Goal: Check status: Check status

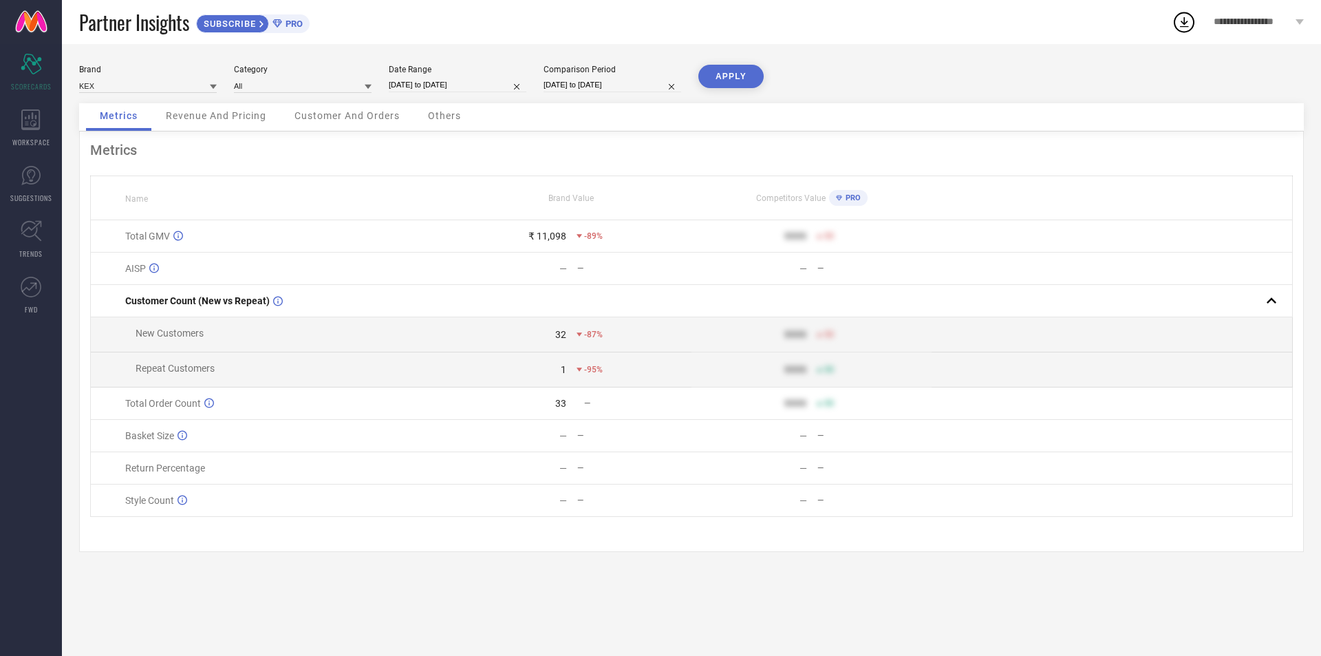
click at [425, 84] on input "[DATE] to [DATE]" at bounding box center [458, 85] width 138 height 14
select select "9"
select select "2025"
select select "10"
select select "2025"
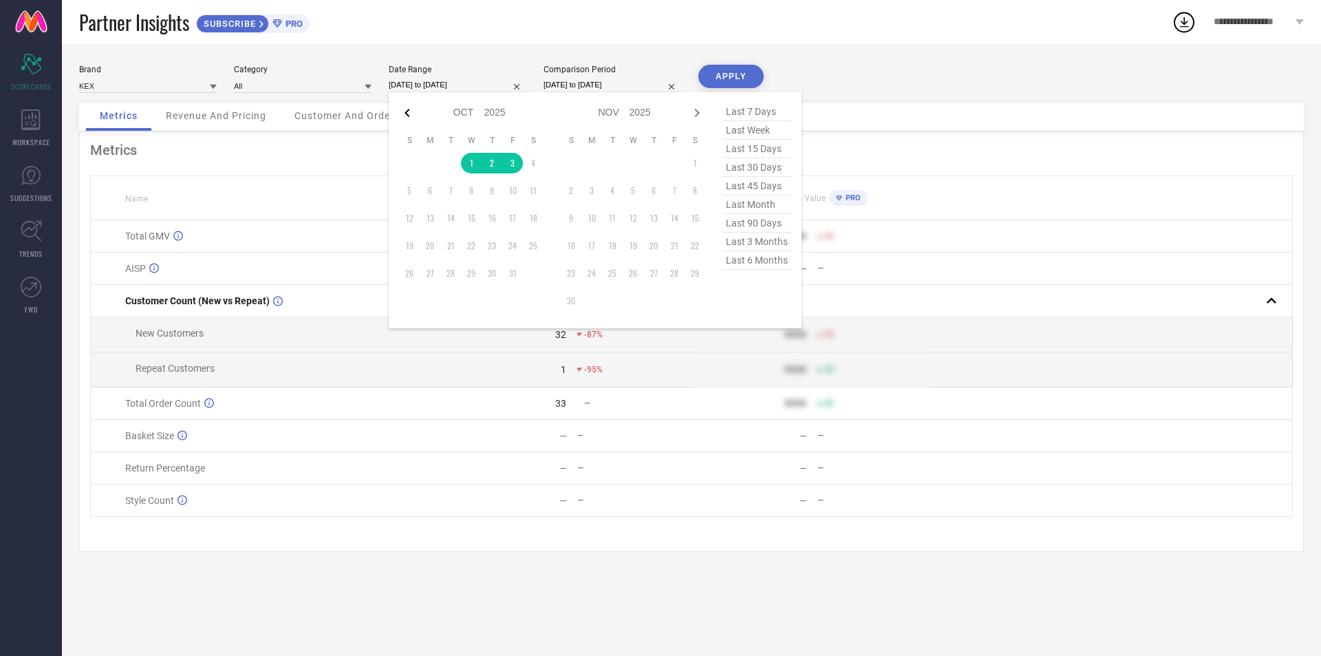
click at [403, 115] on icon at bounding box center [407, 113] width 17 height 17
select select "8"
select select "2025"
select select "9"
select select "2025"
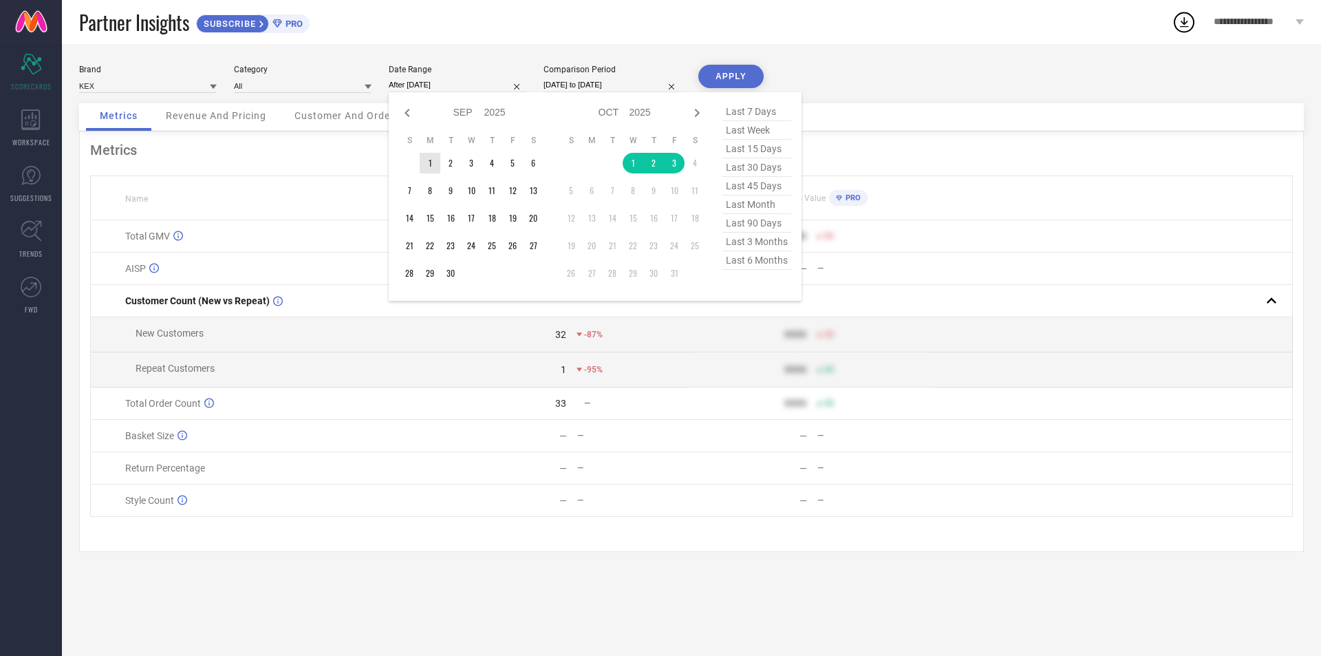
click at [427, 159] on td "1" at bounding box center [430, 163] width 21 height 21
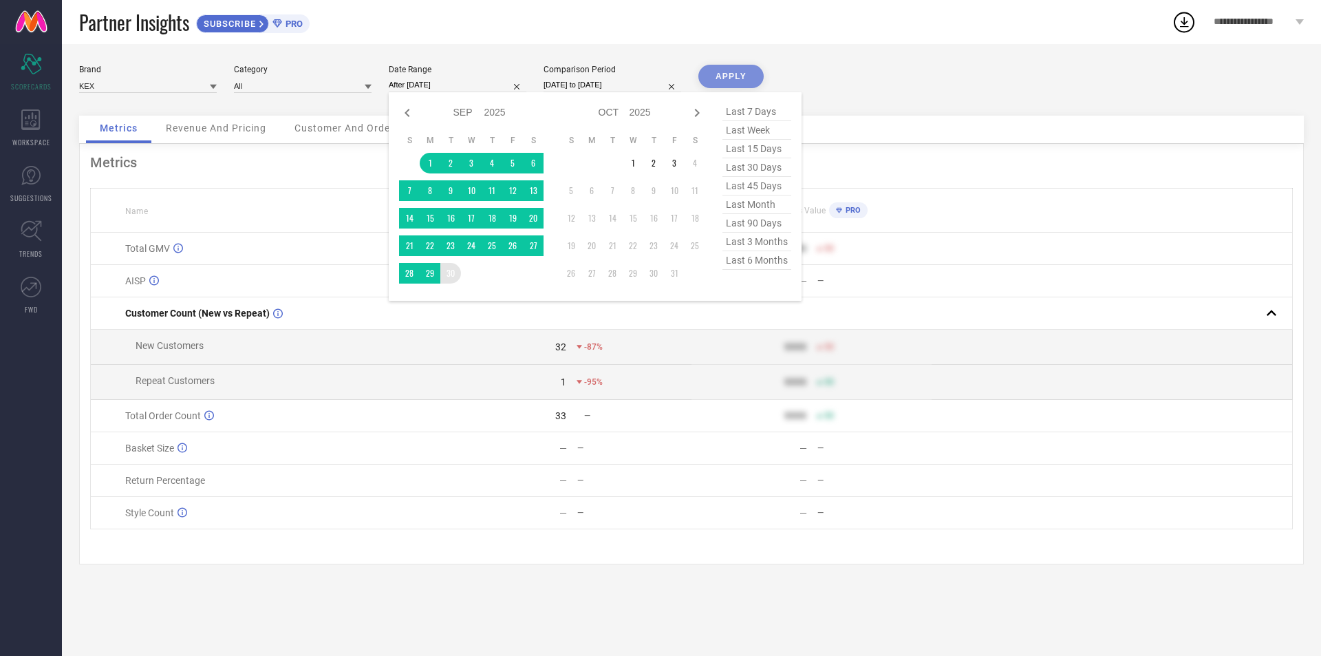
type input "[DATE] to [DATE]"
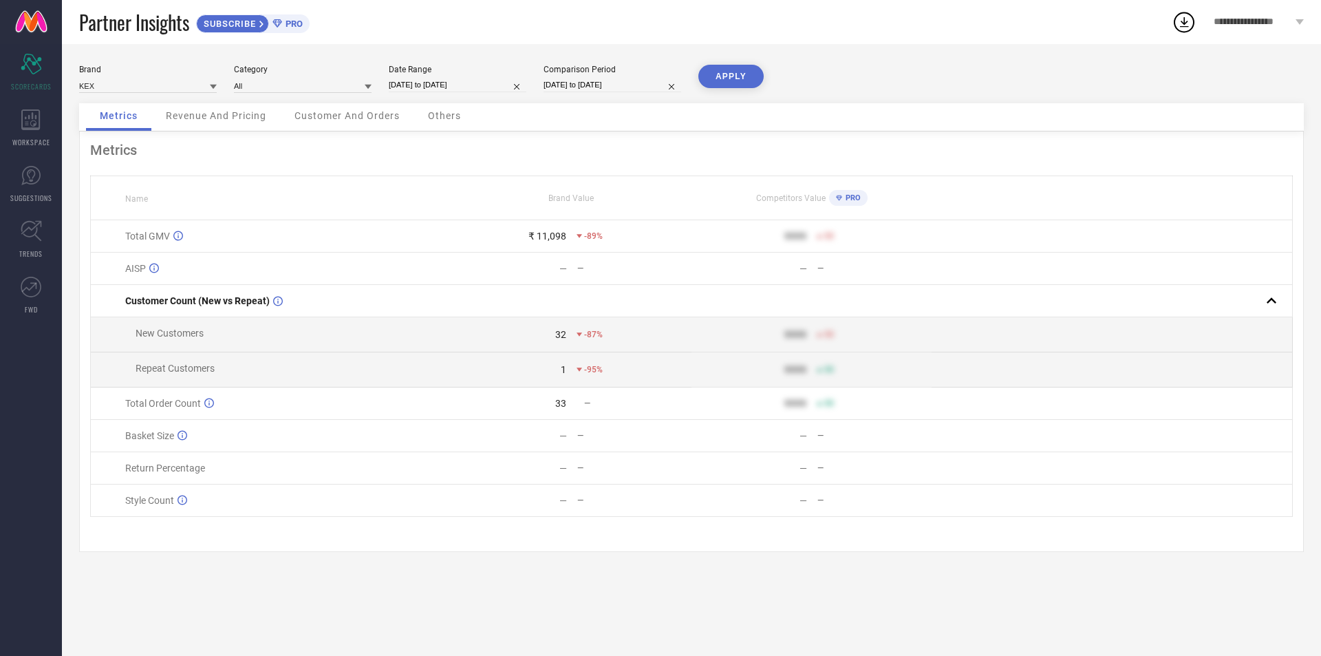
click at [733, 79] on button "APPLY" at bounding box center [731, 76] width 65 height 23
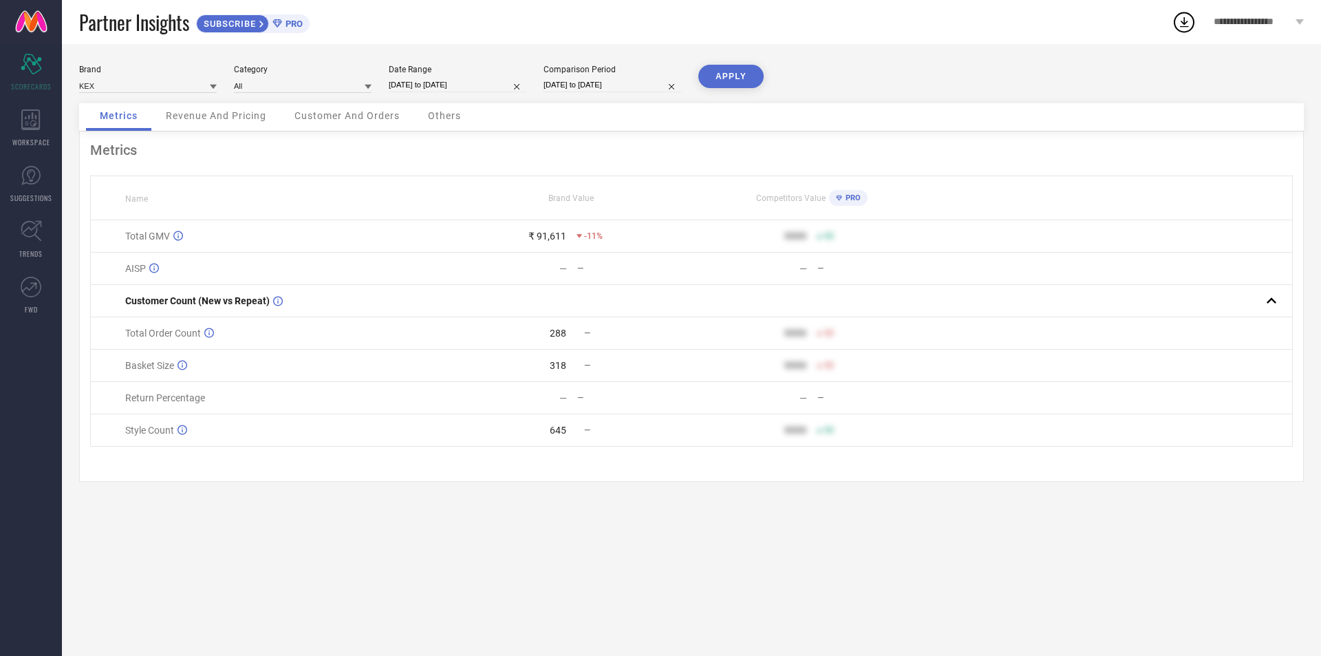
select select "8"
select select "2025"
select select "9"
select select "2025"
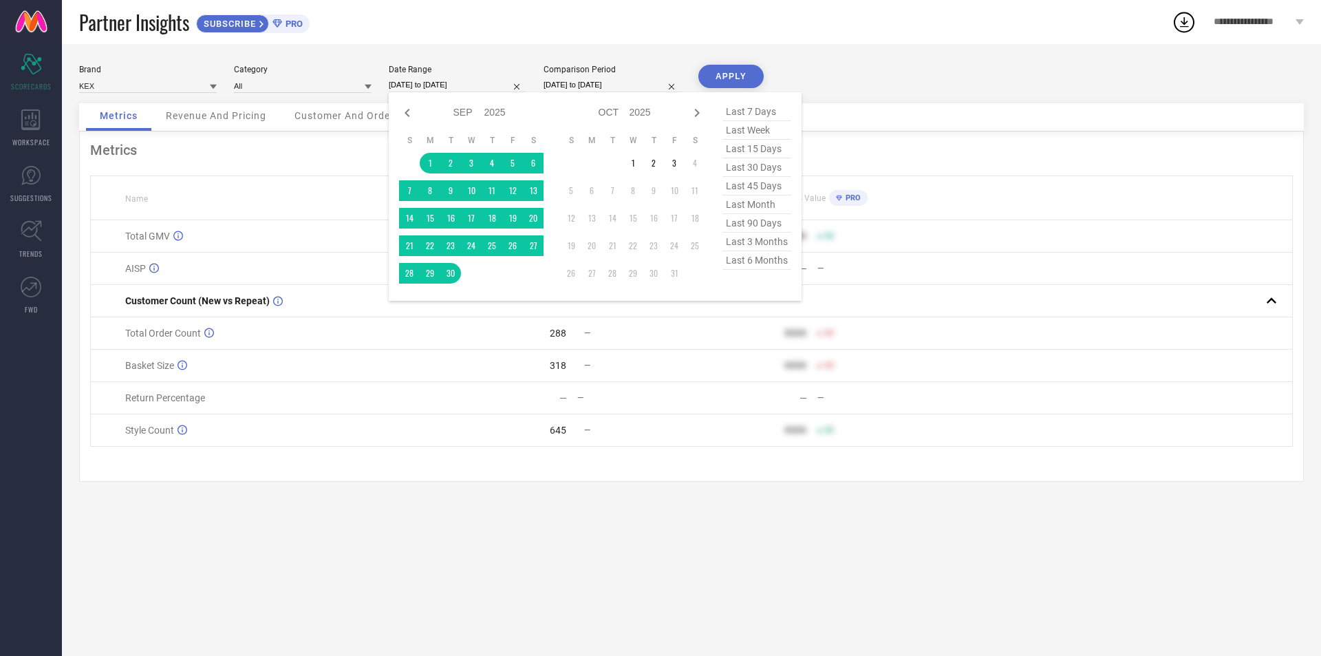
drag, startPoint x: 439, startPoint y: 81, endPoint x: 425, endPoint y: 187, distance: 106.3
click at [439, 83] on input "[DATE] to [DATE]" at bounding box center [458, 85] width 138 height 14
click at [634, 165] on td "1" at bounding box center [633, 163] width 21 height 21
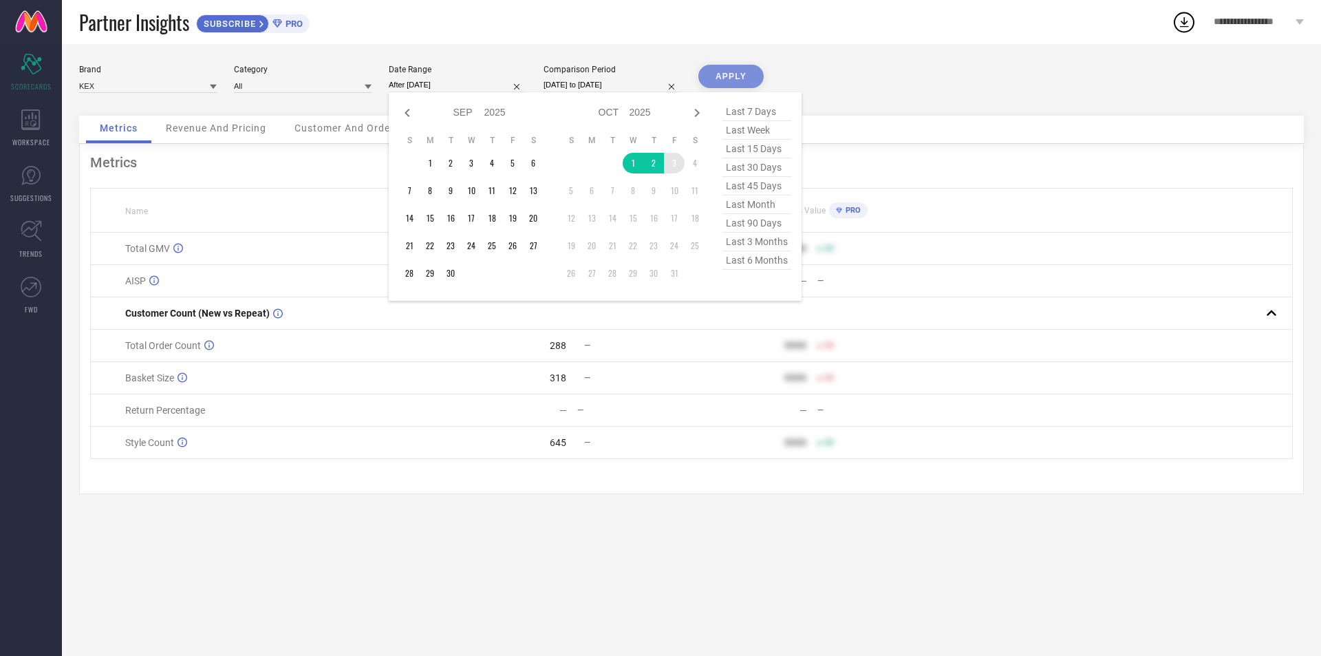
type input "[DATE] to [DATE]"
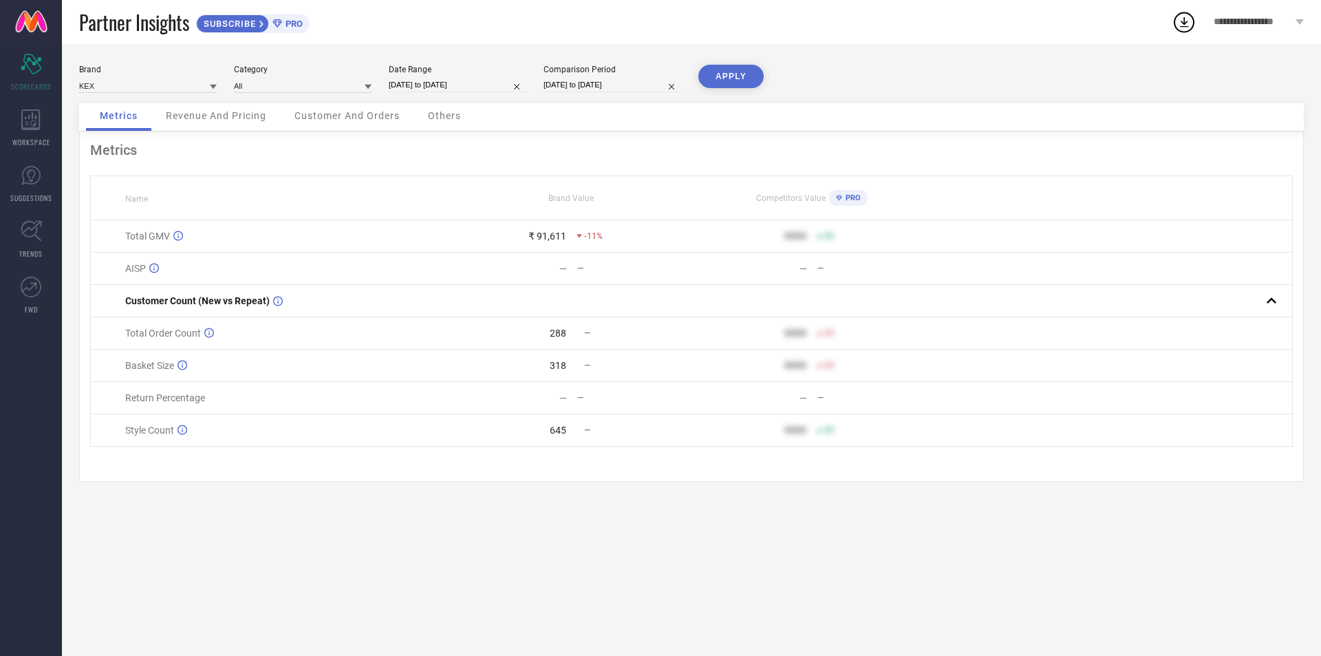
click at [440, 83] on input "[DATE] to [DATE]" at bounding box center [458, 85] width 138 height 14
select select "9"
select select "2025"
select select "10"
select select "2025"
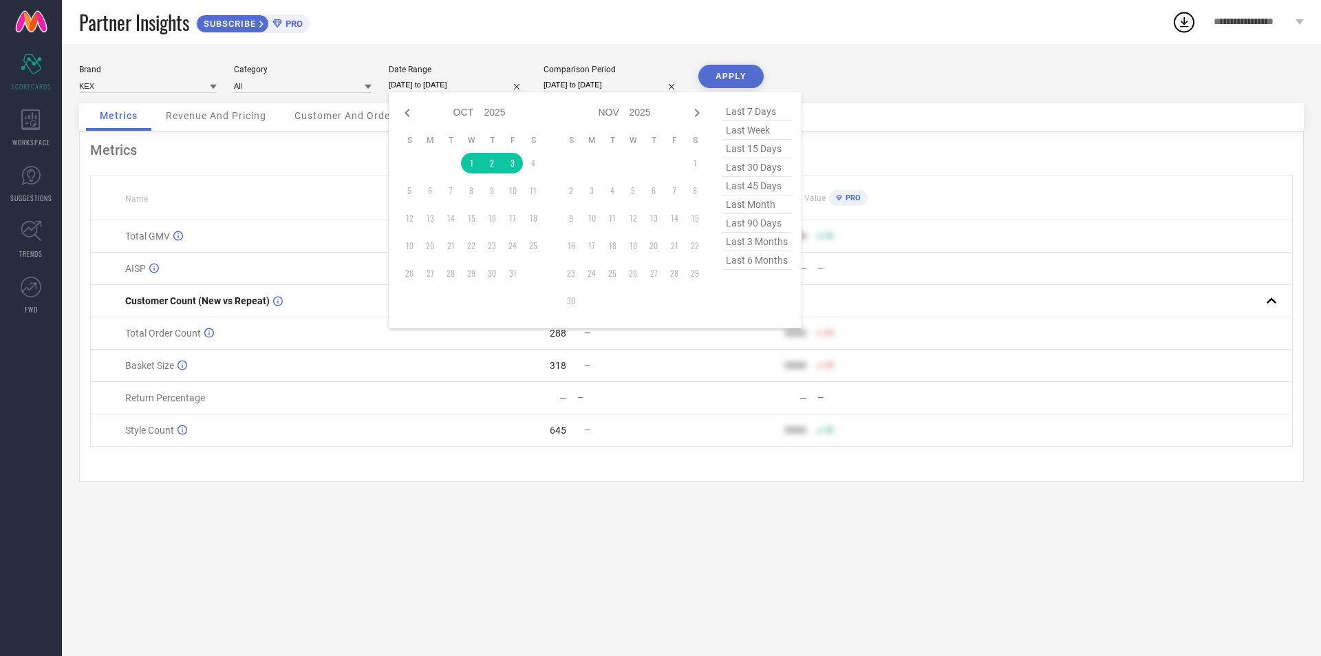
click at [742, 66] on button "APPLY" at bounding box center [731, 76] width 65 height 23
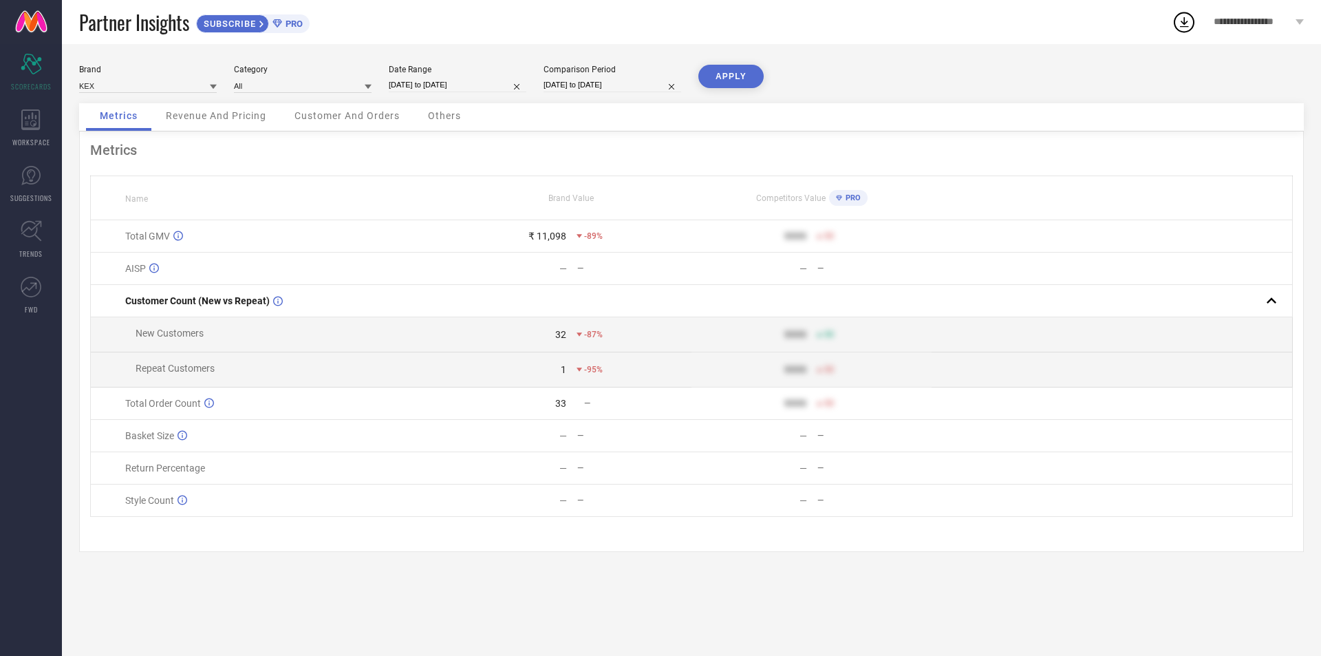
select select "9"
select select "2025"
select select "10"
select select "2025"
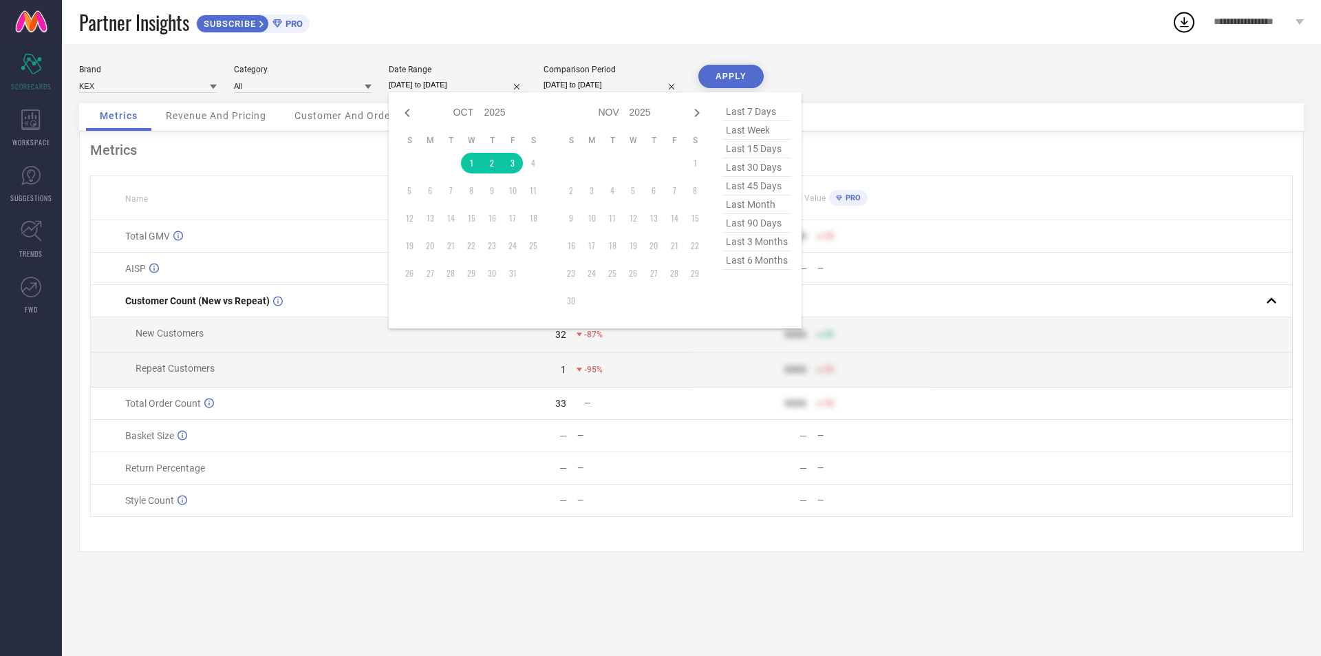
click at [401, 79] on input "[DATE] to [DATE]" at bounding box center [458, 85] width 138 height 14
click at [409, 116] on icon at bounding box center [407, 113] width 5 height 8
select select "8"
select select "2025"
select select "9"
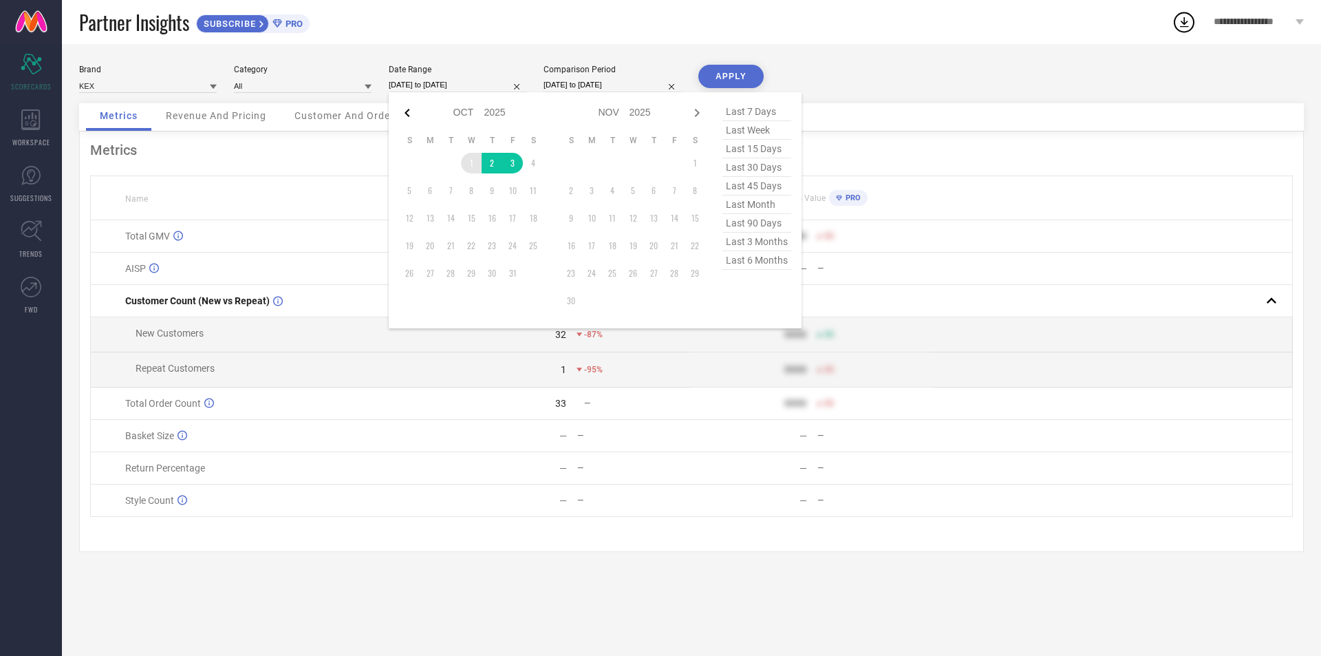
select select "2025"
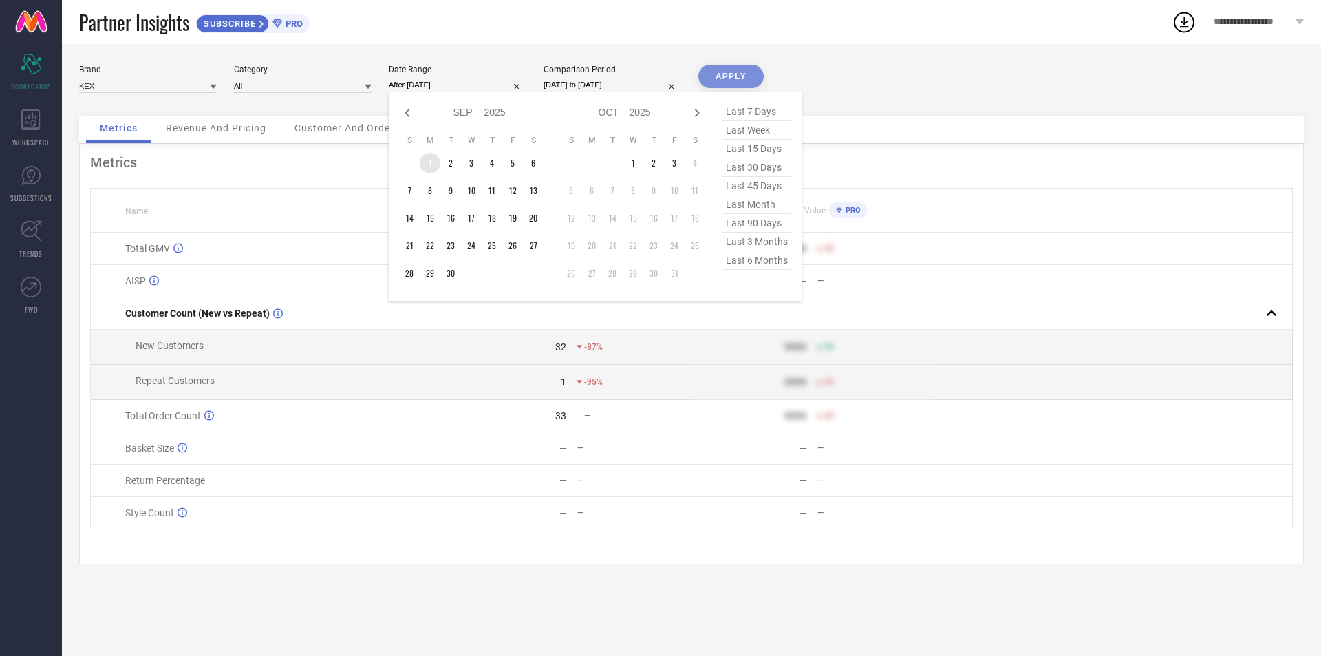
drag, startPoint x: 430, startPoint y: 165, endPoint x: 434, endPoint y: 269, distance: 104.0
click at [430, 168] on td "1" at bounding box center [430, 163] width 21 height 21
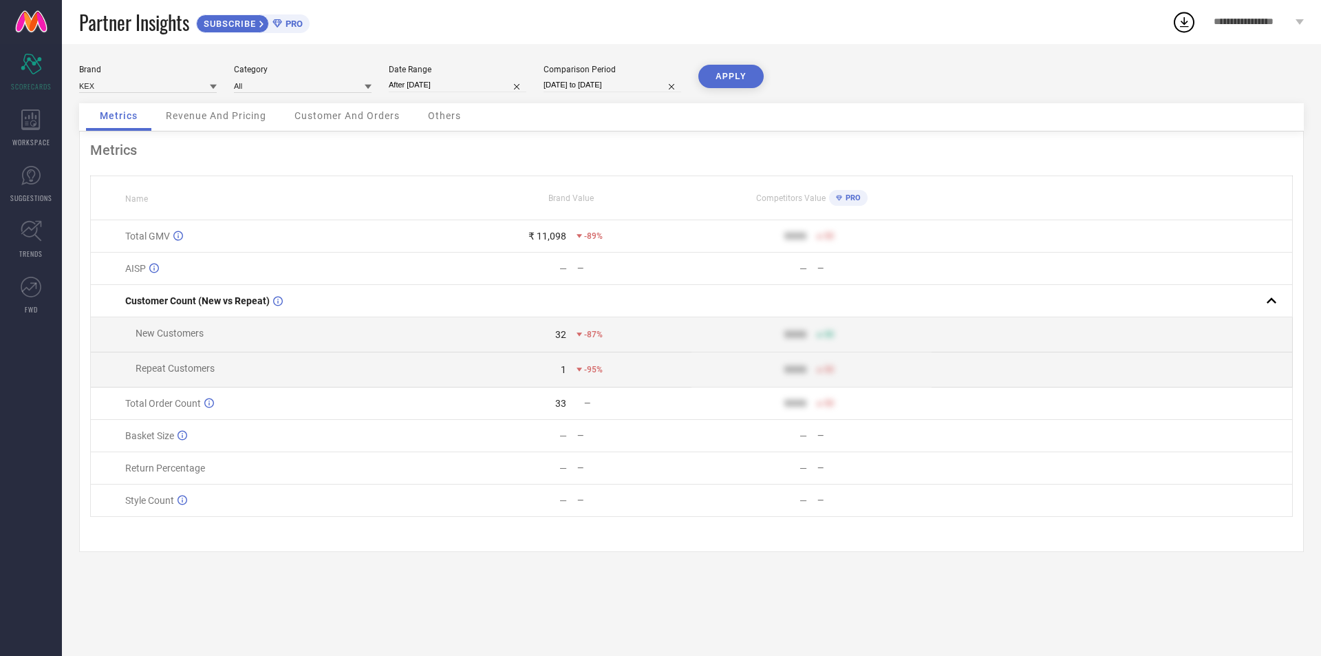
type input "[DATE] to [DATE]"
drag, startPoint x: 455, startPoint y: 274, endPoint x: 581, endPoint y: 220, distance: 136.9
drag, startPoint x: 729, startPoint y: 84, endPoint x: 644, endPoint y: 168, distance: 119.2
click at [730, 85] on button "APPLY" at bounding box center [731, 76] width 65 height 23
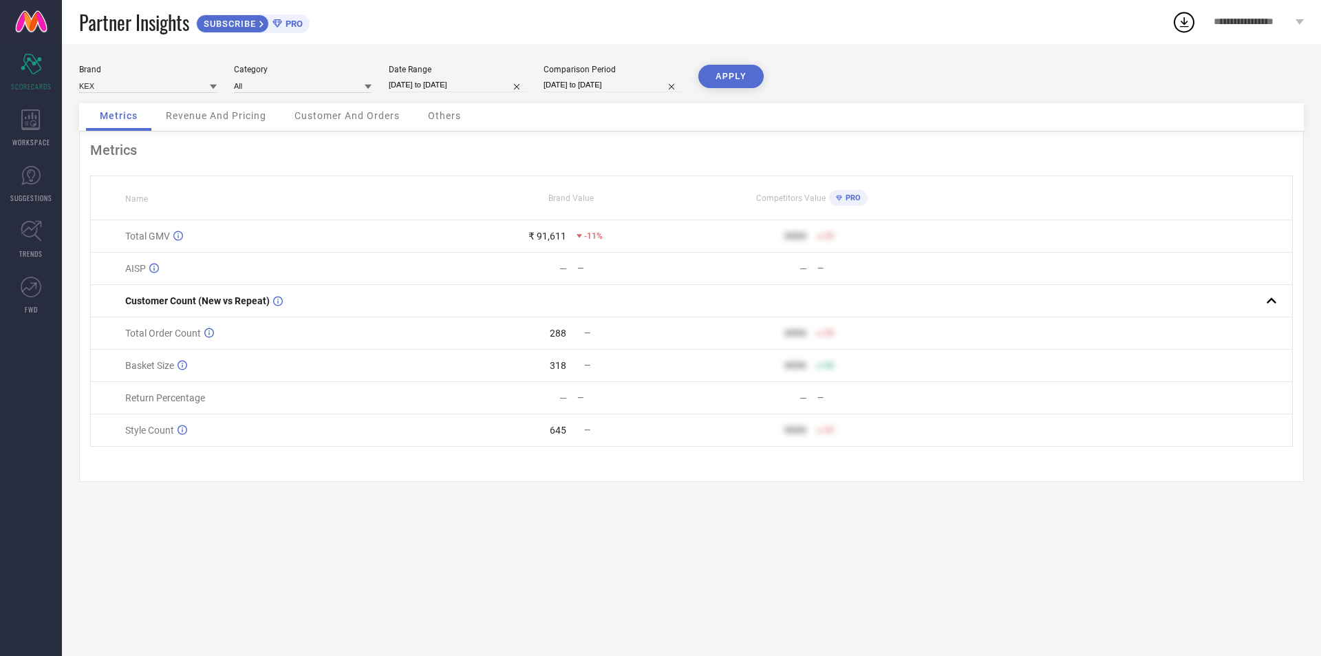
click at [617, 83] on input "[DATE] to [DATE]" at bounding box center [613, 85] width 138 height 14
select select "8"
select select "2024"
select select "9"
select select "2024"
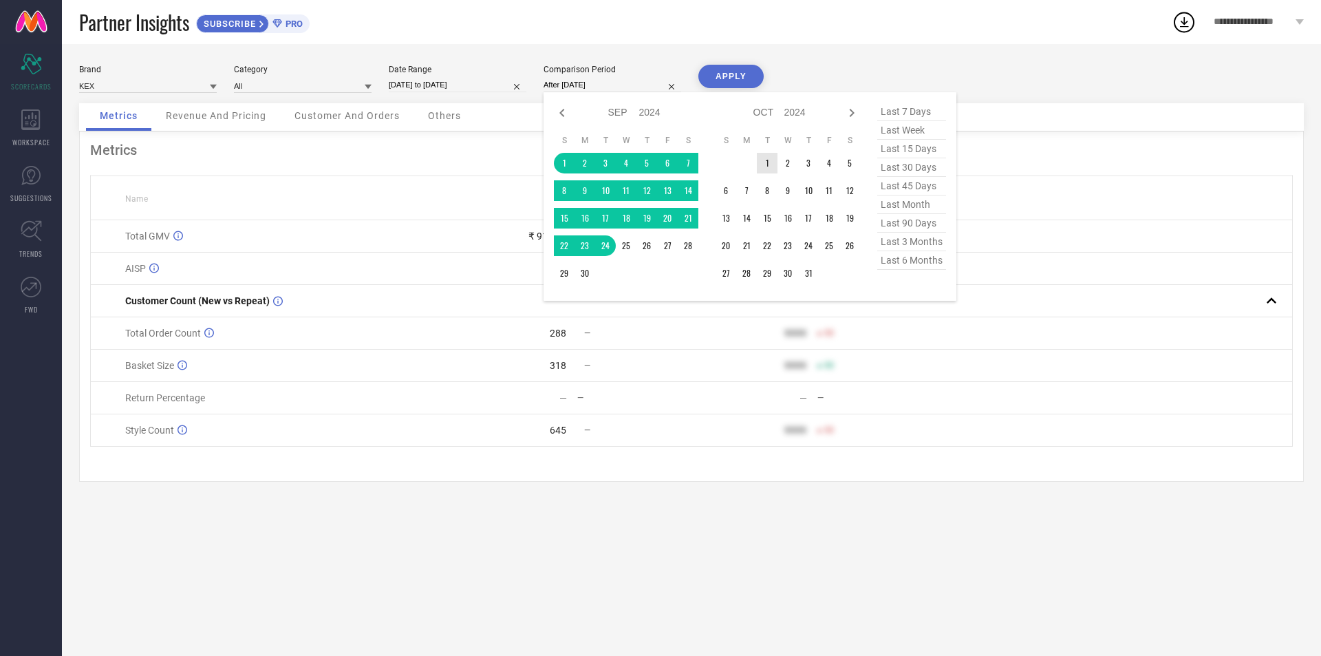
drag, startPoint x: 765, startPoint y: 163, endPoint x: 827, endPoint y: 171, distance: 63.2
click at [773, 167] on td "1" at bounding box center [767, 163] width 21 height 21
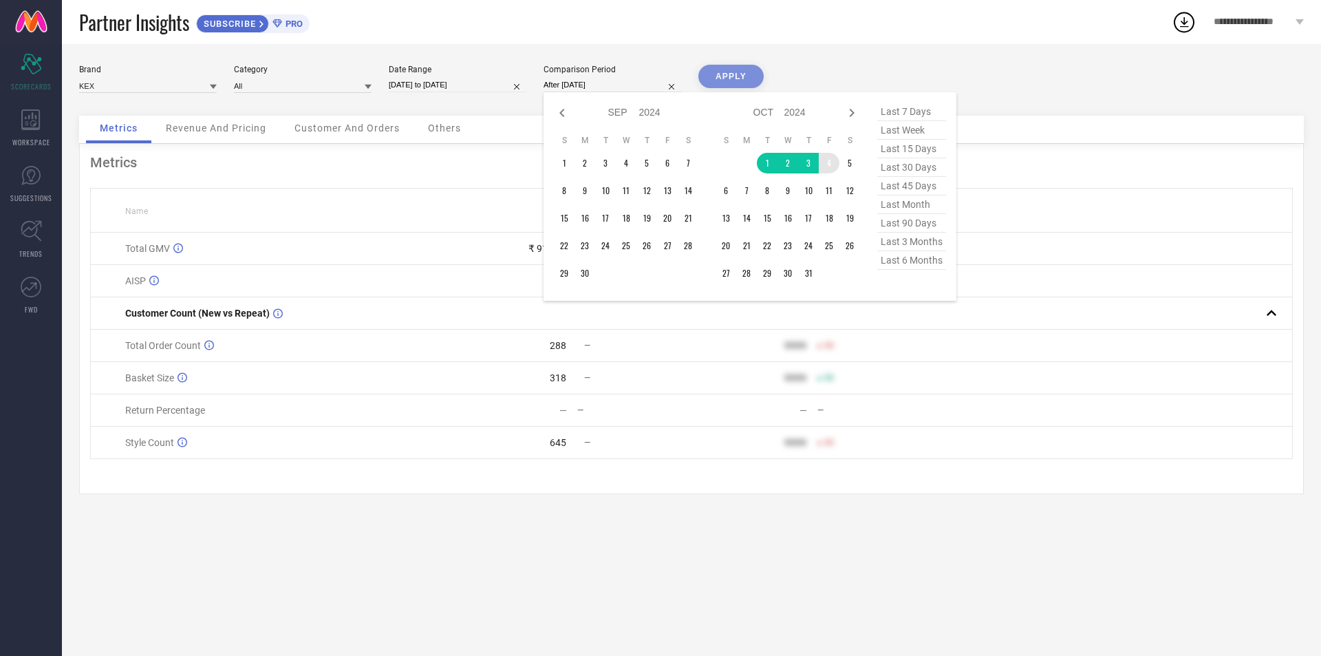
type input "[DATE] to [DATE]"
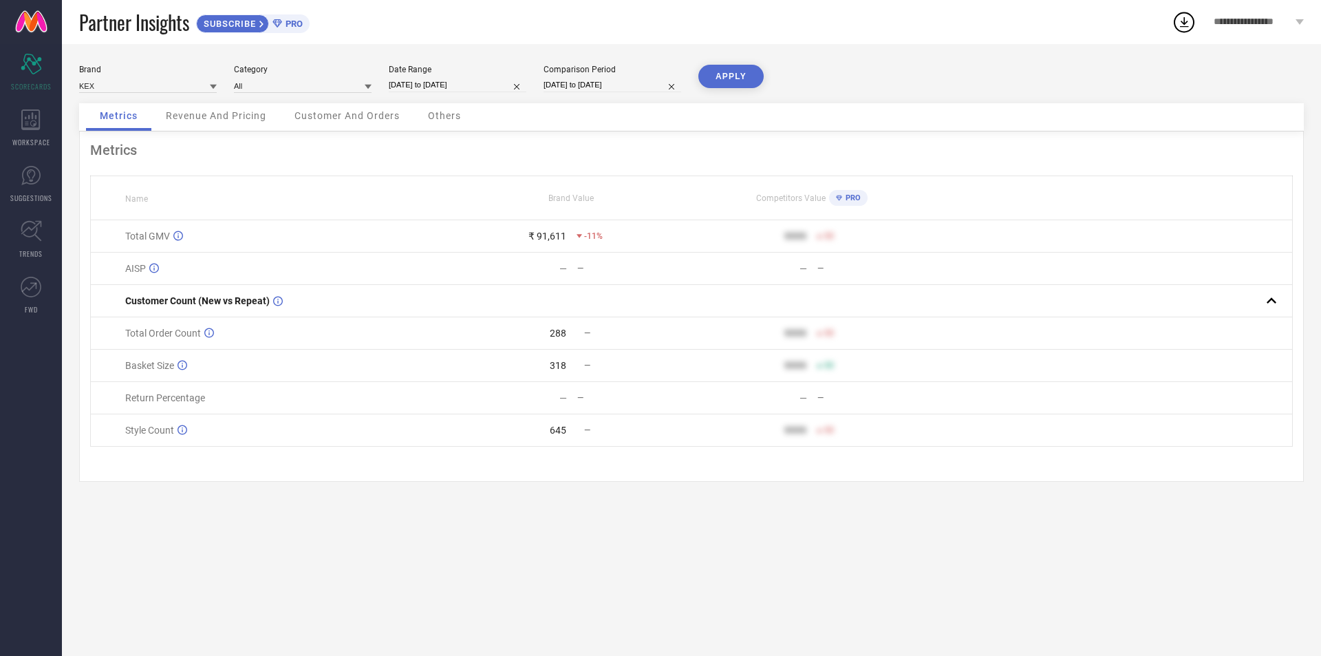
click at [755, 76] on button "APPLY" at bounding box center [731, 76] width 65 height 23
drag, startPoint x: 436, startPoint y: 81, endPoint x: 438, endPoint y: 89, distance: 8.5
click at [437, 87] on input "[DATE] to [DATE]" at bounding box center [458, 85] width 138 height 14
select select "8"
select select "2025"
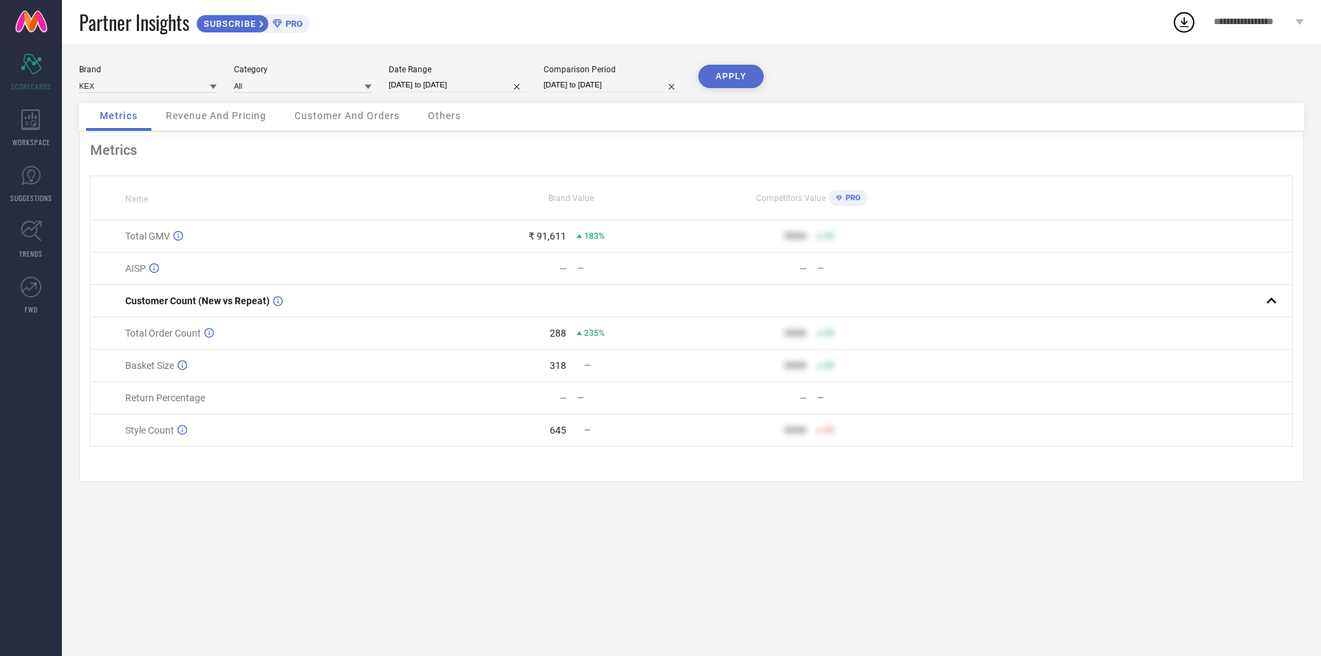
select select "9"
select select "2025"
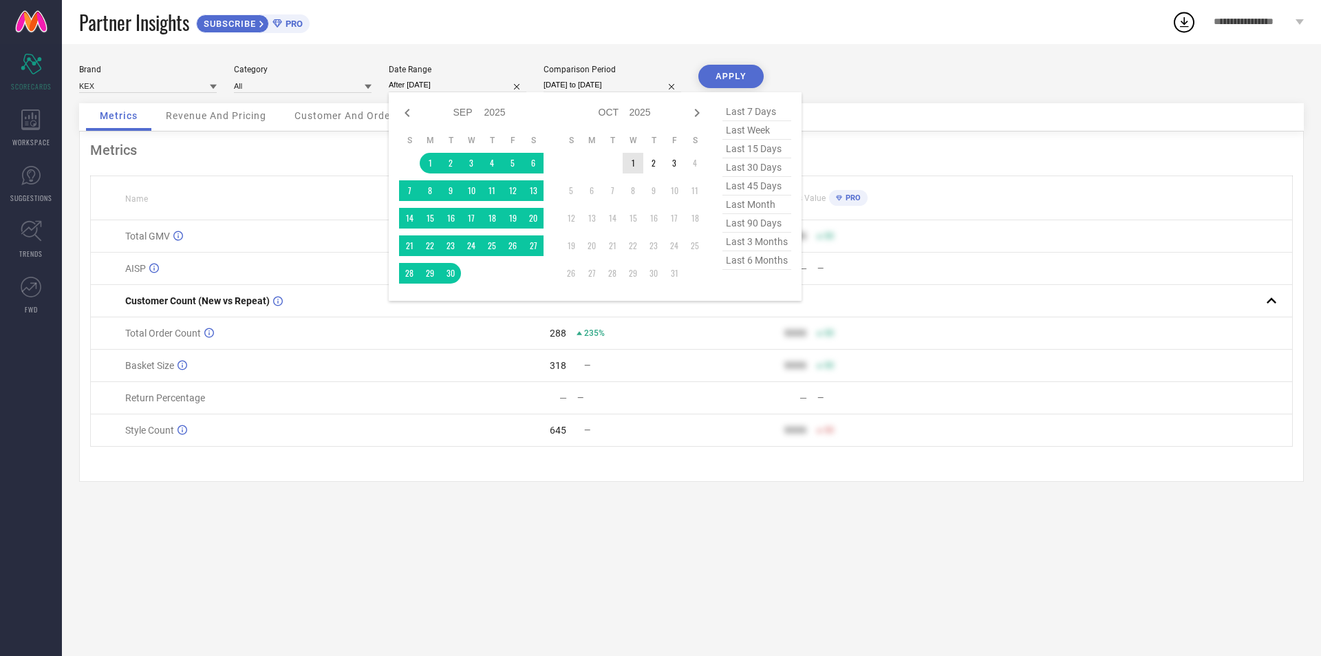
drag, startPoint x: 635, startPoint y: 160, endPoint x: 679, endPoint y: 166, distance: 44.4
click at [635, 161] on td "1" at bounding box center [633, 163] width 21 height 21
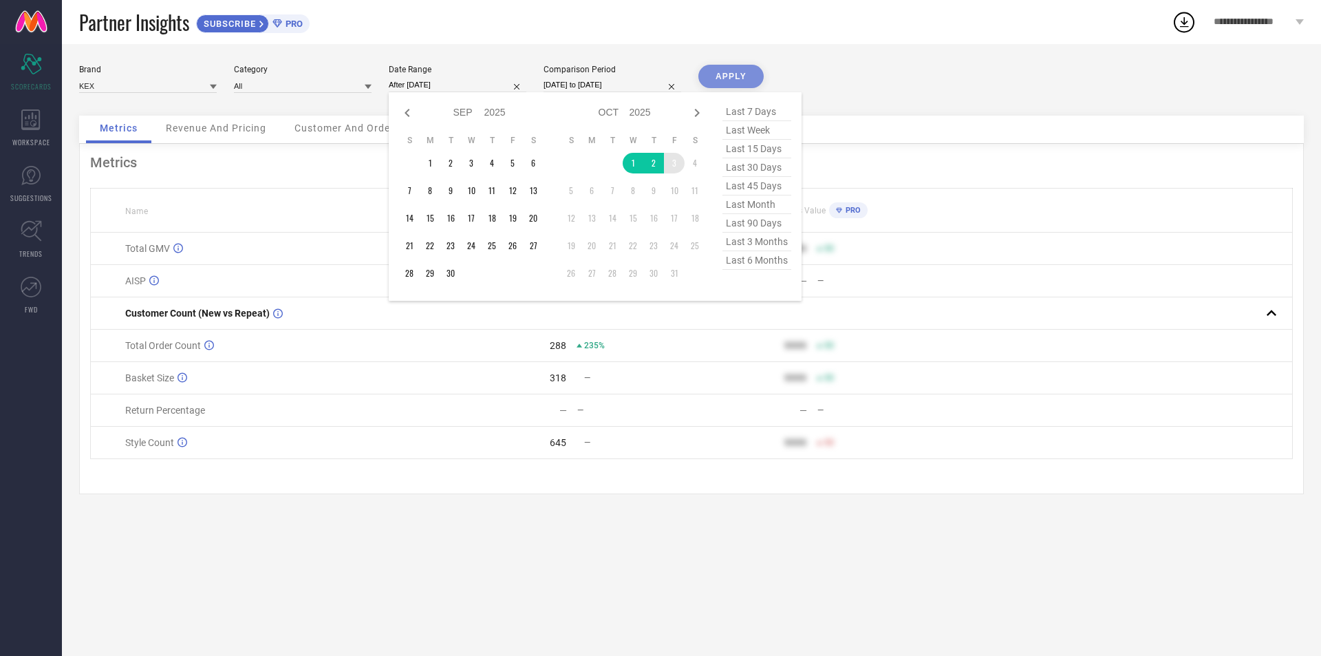
type input "[DATE] to [DATE]"
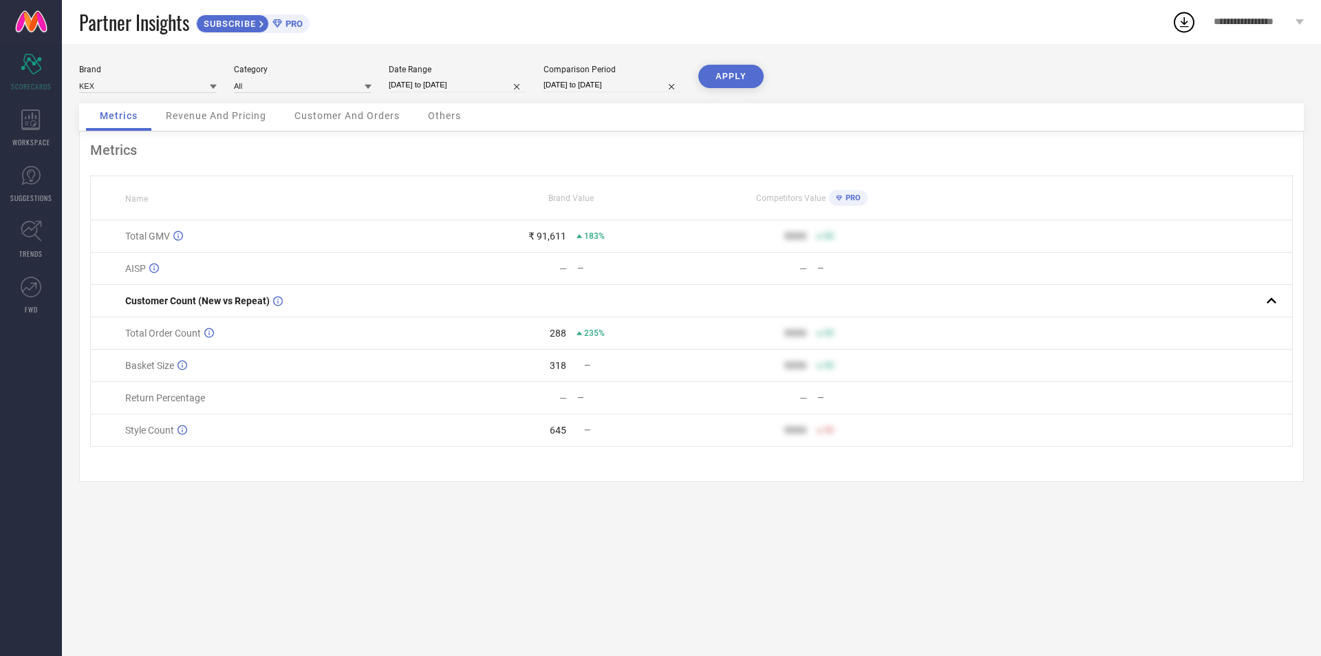
drag, startPoint x: 759, startPoint y: 74, endPoint x: 744, endPoint y: 96, distance: 27.3
click at [761, 77] on button "APPLY" at bounding box center [731, 76] width 65 height 23
